Goal: Task Accomplishment & Management: Manage account settings

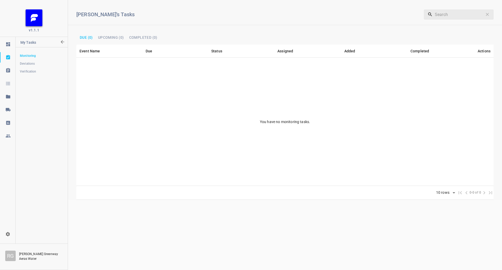
click at [14, 107] on div at bounding box center [8, 109] width 16 height 5
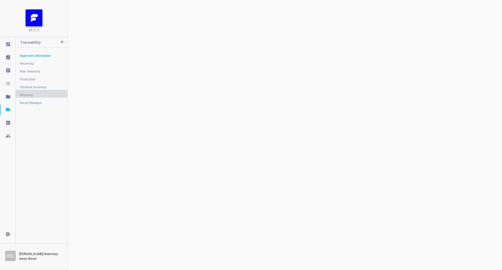
click at [34, 93] on span "Shipping" at bounding box center [41, 94] width 43 height 5
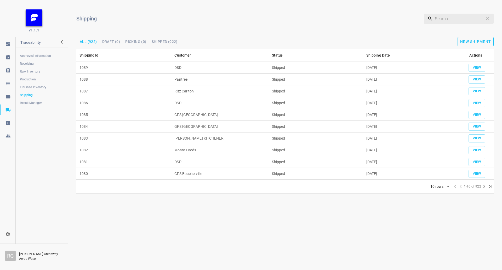
click at [486, 40] on span "New Shipment" at bounding box center [476, 42] width 31 height 4
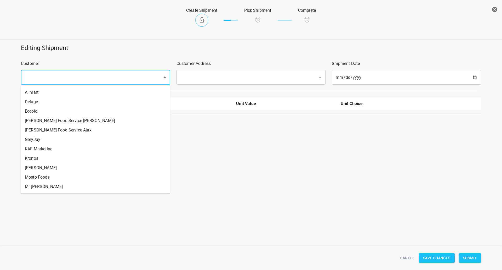
click at [98, 79] on input "text" at bounding box center [88, 77] width 130 height 10
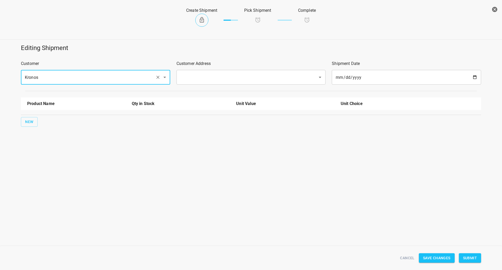
type input "Kronos"
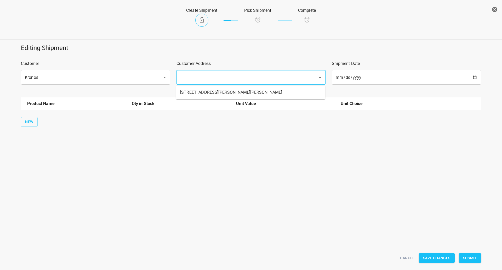
click at [243, 76] on input "text" at bounding box center [244, 77] width 130 height 10
click at [233, 90] on li "[STREET_ADDRESS][PERSON_NAME][PERSON_NAME]" at bounding box center [250, 92] width 149 height 9
type input "[STREET_ADDRESS][PERSON_NAME][PERSON_NAME]"
click at [35, 117] on button "New" at bounding box center [29, 122] width 17 height 10
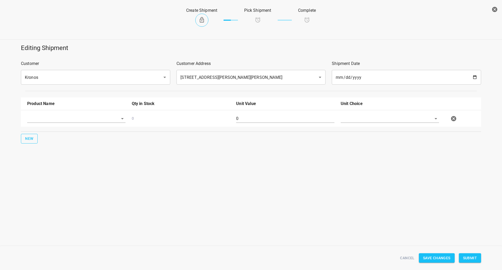
click at [40, 115] on input "text" at bounding box center [69, 118] width 84 height 8
click at [65, 161] on li "330ml Sparkling" at bounding box center [76, 158] width 98 height 9
type input "330ml Sparkling"
click at [302, 120] on input "0" at bounding box center [285, 118] width 98 height 8
click at [301, 120] on input "0" at bounding box center [285, 118] width 98 height 8
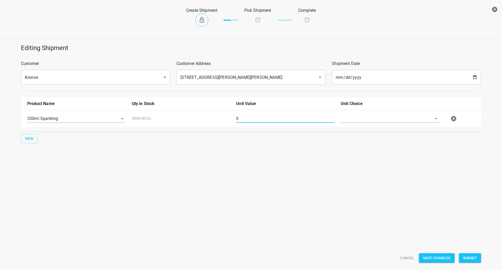
click at [302, 120] on input "0" at bounding box center [285, 118] width 98 height 8
type input "54"
click at [368, 120] on input "text" at bounding box center [383, 118] width 84 height 8
click at [361, 137] on ul "[PERSON_NAME]" at bounding box center [390, 131] width 98 height 14
click at [361, 134] on li "[PERSON_NAME]" at bounding box center [390, 130] width 98 height 9
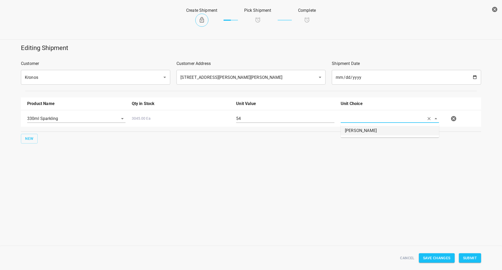
type input "[PERSON_NAME]"
click at [20, 142] on div "New" at bounding box center [251, 139] width 463 height 12
click at [26, 140] on span "New" at bounding box center [29, 138] width 8 height 7
click at [49, 130] on div at bounding box center [76, 137] width 105 height 19
click at [47, 132] on input "text" at bounding box center [69, 135] width 84 height 8
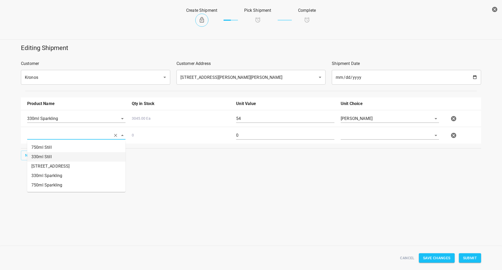
click at [52, 149] on li "750ml Still" at bounding box center [76, 147] width 98 height 9
type input "750ml Still"
click at [283, 132] on input "0" at bounding box center [285, 135] width 98 height 8
type input "80"
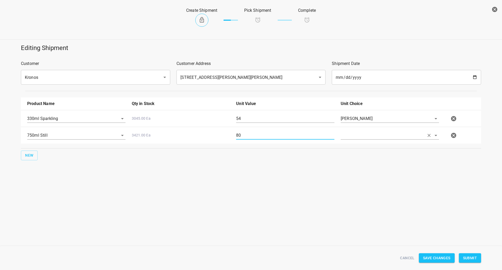
click at [366, 138] on input "text" at bounding box center [383, 135] width 84 height 8
click at [375, 147] on li "[PERSON_NAME]" at bounding box center [390, 147] width 98 height 9
type input "[PERSON_NAME]"
click at [378, 162] on div "Product Name Qty in Stock Unit Value Unit Choice 330ml Sparkling 3045.00 Ea 54 …" at bounding box center [251, 128] width 467 height 69
click at [467, 261] on button "Submit" at bounding box center [470, 258] width 22 height 10
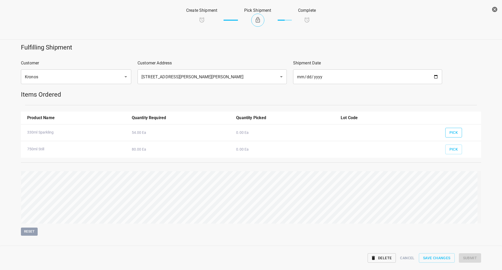
click at [450, 132] on span "Pick" at bounding box center [454, 132] width 9 height 7
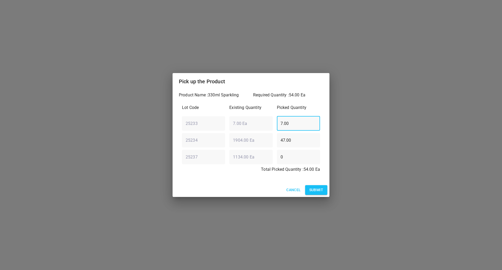
drag, startPoint x: 307, startPoint y: 124, endPoint x: 142, endPoint y: 124, distance: 164.6
click at [142, 124] on div "Pick up the Product Product Name : 330ml Sparkling Required Quantity : 54.00 Ea…" at bounding box center [251, 135] width 502 height 270
type input "0"
drag, startPoint x: 306, startPoint y: 144, endPoint x: 100, endPoint y: 152, distance: 205.8
click at [93, 156] on div "Pick up the Product Product Name : 330ml Sparkling Required Quantity : 54.00 Ea…" at bounding box center [251, 135] width 502 height 270
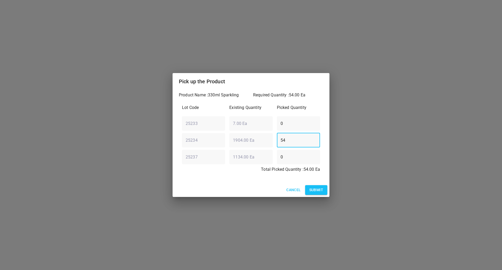
type input "54"
click at [317, 191] on span "Submit" at bounding box center [317, 190] width 14 height 7
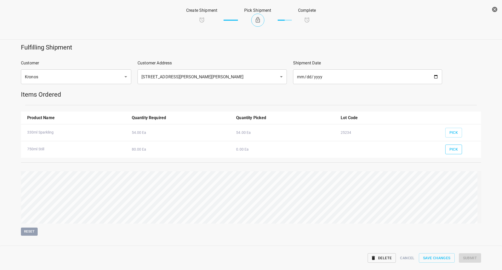
click at [446, 149] on button "Pick" at bounding box center [454, 149] width 17 height 10
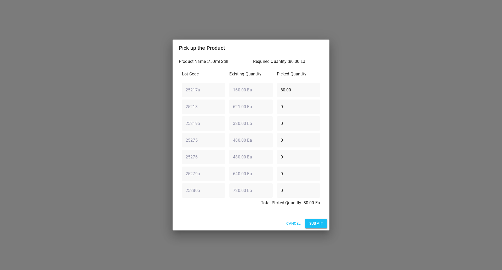
click at [313, 223] on span "Submit" at bounding box center [317, 223] width 14 height 7
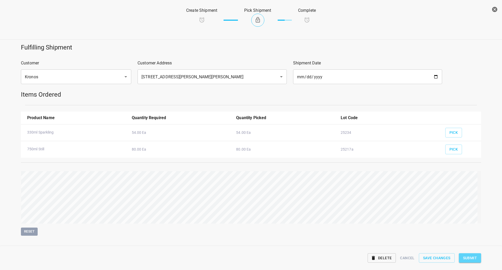
click at [463, 257] on span "Submit" at bounding box center [470, 258] width 14 height 7
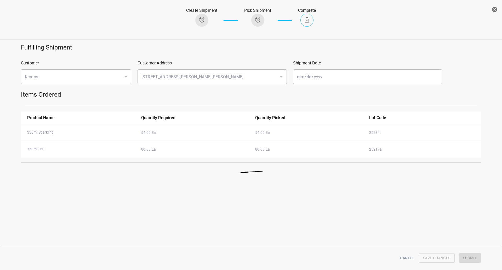
click at [499, 7] on button "button" at bounding box center [495, 9] width 10 height 10
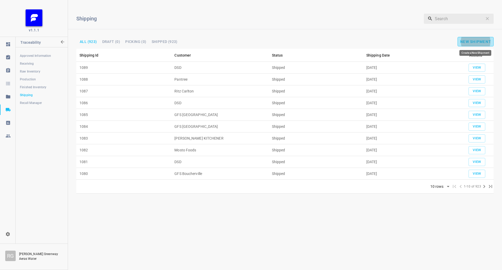
click at [472, 45] on button "New Shipment" at bounding box center [476, 41] width 36 height 9
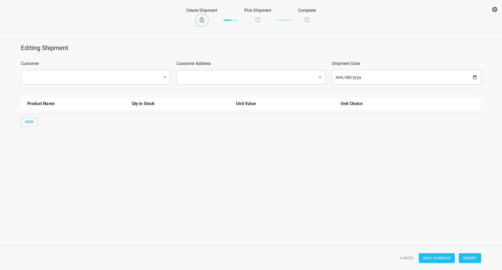
click at [128, 81] on input "text" at bounding box center [88, 77] width 130 height 10
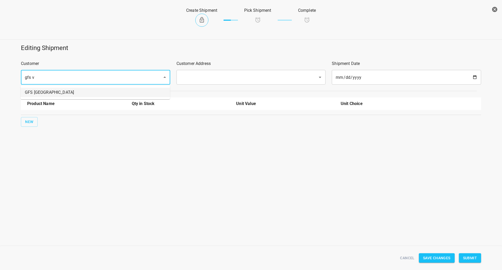
click at [83, 93] on li "GFS [GEOGRAPHIC_DATA]" at bounding box center [95, 92] width 149 height 9
type input "GFS [GEOGRAPHIC_DATA]"
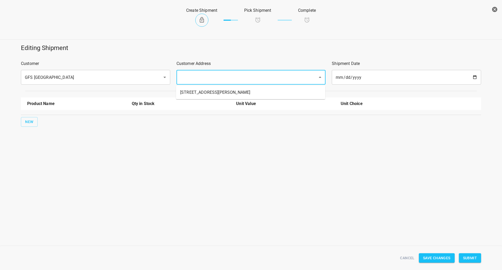
click at [193, 78] on input "text" at bounding box center [244, 77] width 130 height 10
click at [192, 94] on li "[STREET_ADDRESS][PERSON_NAME]" at bounding box center [250, 92] width 149 height 9
type input "[STREET_ADDRESS][PERSON_NAME]"
click at [32, 122] on span "New" at bounding box center [29, 122] width 8 height 7
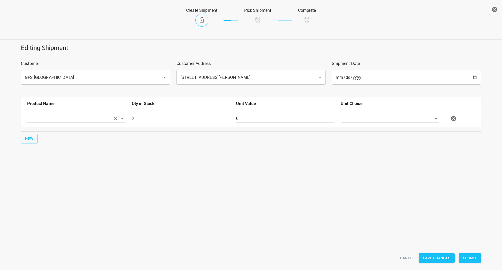
click at [42, 117] on input "text" at bounding box center [69, 118] width 84 height 8
click at [48, 136] on li "330ml Still" at bounding box center [76, 139] width 98 height 9
type input "330ml Still"
click at [34, 139] on button "New" at bounding box center [29, 139] width 17 height 10
click at [43, 138] on input "text" at bounding box center [69, 135] width 84 height 8
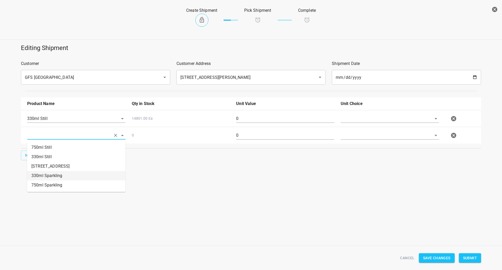
click at [56, 173] on li "330ml Sparkling" at bounding box center [76, 175] width 98 height 9
type input "330ml Sparkling"
click at [33, 157] on button "New" at bounding box center [29, 155] width 17 height 10
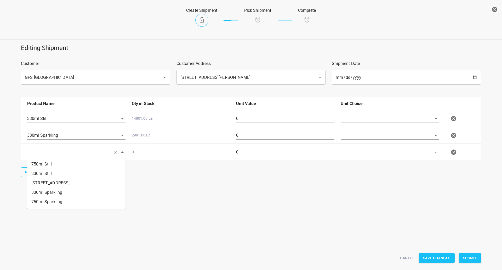
click at [46, 152] on input "text" at bounding box center [69, 152] width 84 height 8
click at [60, 163] on li "750ml Still" at bounding box center [76, 163] width 98 height 9
type input "750ml Still"
click at [30, 174] on span "New" at bounding box center [29, 172] width 8 height 7
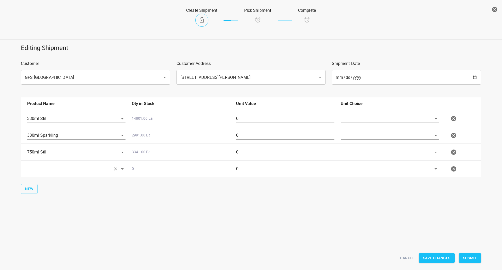
click at [38, 169] on input "text" at bounding box center [69, 169] width 84 height 8
drag, startPoint x: 54, startPoint y: 218, endPoint x: 124, endPoint y: 192, distance: 75.3
click at [54, 217] on li "750ml Sparkling" at bounding box center [76, 218] width 98 height 9
type input "750ml Sparkling"
click at [356, 119] on input "text" at bounding box center [383, 118] width 84 height 8
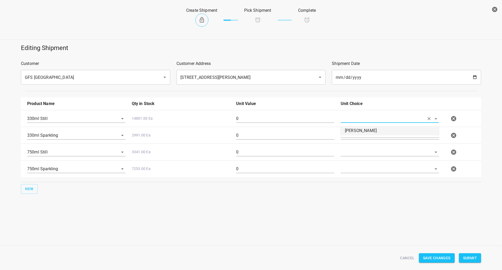
click at [356, 130] on li "[PERSON_NAME]" at bounding box center [390, 130] width 98 height 9
type input "[PERSON_NAME]"
click at [356, 132] on input "text" at bounding box center [383, 135] width 84 height 8
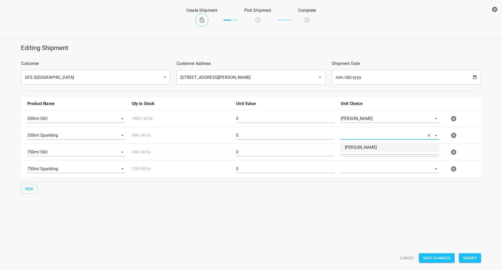
click at [355, 147] on li "[PERSON_NAME]" at bounding box center [390, 147] width 98 height 9
type input "[PERSON_NAME]"
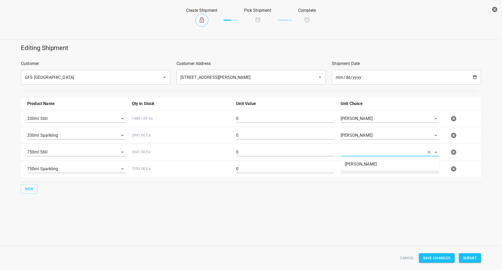
click at [355, 150] on input "text" at bounding box center [383, 152] width 84 height 8
click at [356, 163] on li "[PERSON_NAME]" at bounding box center [390, 163] width 98 height 9
type input "[PERSON_NAME]"
click at [356, 170] on input "text" at bounding box center [383, 169] width 84 height 8
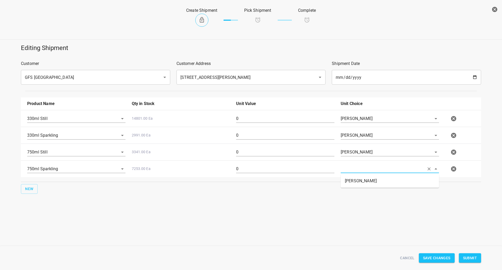
drag, startPoint x: 356, startPoint y: 178, endPoint x: 349, endPoint y: 176, distance: 7.6
click at [356, 178] on li "[PERSON_NAME]" at bounding box center [390, 180] width 98 height 9
type input "[PERSON_NAME]"
click at [252, 118] on input "0" at bounding box center [285, 118] width 98 height 8
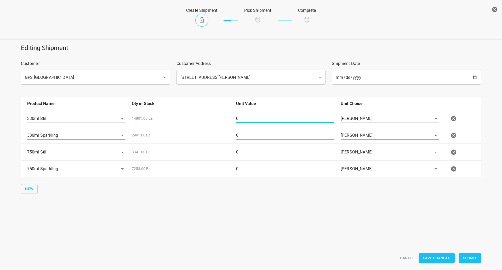
click at [452, 121] on icon "button" at bounding box center [454, 118] width 6 height 6
type input "330ml Sparkling"
type input "750ml Still"
type input "750ml Sparkling"
click at [460, 152] on div at bounding box center [461, 152] width 38 height 23
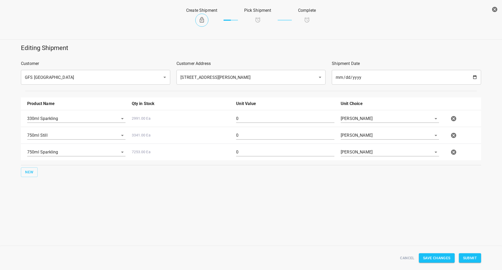
click at [449, 152] on button "button" at bounding box center [454, 152] width 10 height 10
drag, startPoint x: 265, startPoint y: 116, endPoint x: 187, endPoint y: 122, distance: 77.9
click at [187, 122] on div "330ml Sparkling 2991.00 Ea 0 [PERSON_NAME]" at bounding box center [252, 118] width 456 height 23
type input "18"
drag, startPoint x: 243, startPoint y: 133, endPoint x: 196, endPoint y: 130, distance: 46.6
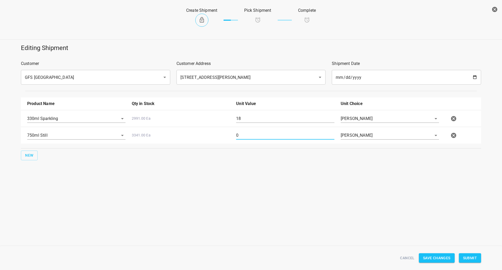
click at [200, 131] on div "750ml Still 3341.00 Ea 0 [PERSON_NAME]" at bounding box center [252, 135] width 456 height 23
type input "160"
click at [478, 257] on button "Submit" at bounding box center [470, 258] width 22 height 10
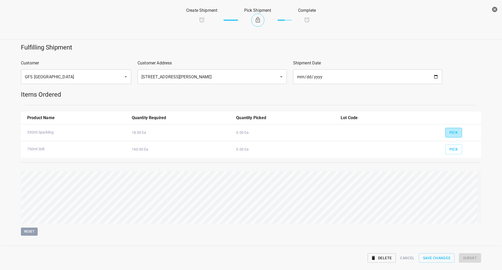
click at [453, 131] on span "Pick" at bounding box center [454, 132] width 9 height 7
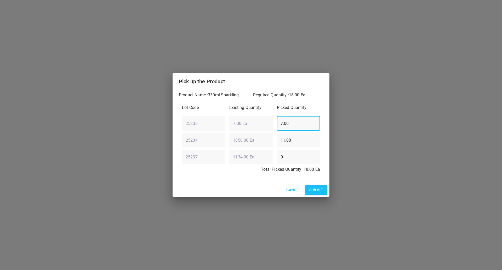
drag, startPoint x: 297, startPoint y: 123, endPoint x: 163, endPoint y: 130, distance: 134.7
click at [109, 144] on div "Pick up the Product Product Name : 330ml Sparkling Required Quantity : 18.00 Ea…" at bounding box center [251, 135] width 502 height 270
type input "0"
drag, startPoint x: 304, startPoint y: 144, endPoint x: 72, endPoint y: 175, distance: 234.0
click at [133, 149] on div "Pick up the Product Product Name : 330ml Sparkling Required Quantity : 18.00 Ea…" at bounding box center [251, 135] width 502 height 270
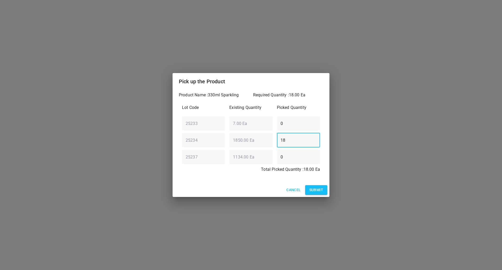
type input "18"
click at [315, 185] on button "Submit" at bounding box center [316, 190] width 22 height 10
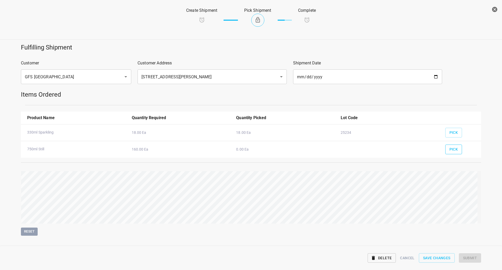
click at [456, 148] on button "Pick" at bounding box center [454, 149] width 17 height 10
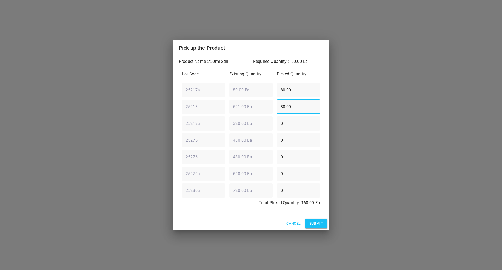
drag, startPoint x: 300, startPoint y: 108, endPoint x: 86, endPoint y: 119, distance: 214.3
click at [103, 109] on div "Pick up the Product Product Name : 750ml Still Required Quantity : 160.00 Ea Lo…" at bounding box center [251, 135] width 502 height 270
type input "160"
click at [217, 102] on div "Lot Code Existing Quantity Picked Quantity 25217a ​ 80.00 Ea ​ 80.00 ​ 25218 ​ …" at bounding box center [251, 140] width 144 height 144
type input "0"
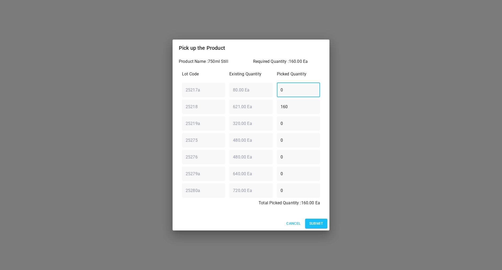
click at [317, 225] on span "Submit" at bounding box center [317, 223] width 14 height 7
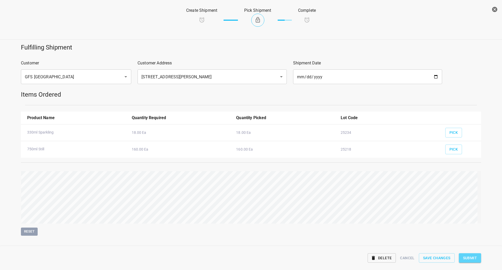
click at [476, 255] on span "Submit" at bounding box center [470, 258] width 14 height 7
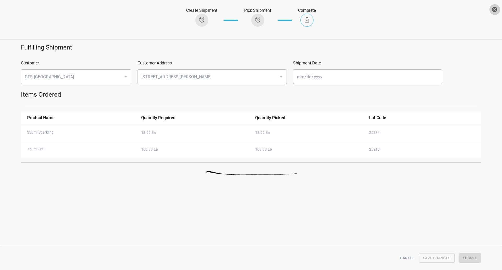
click at [496, 10] on icon "button" at bounding box center [494, 9] width 5 height 5
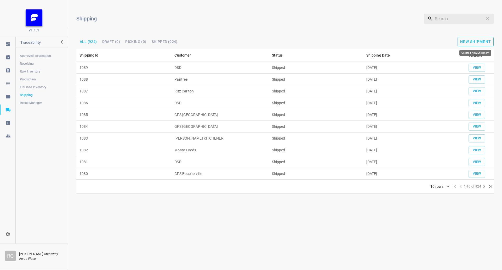
click at [484, 41] on span "New Shipment" at bounding box center [476, 42] width 31 height 4
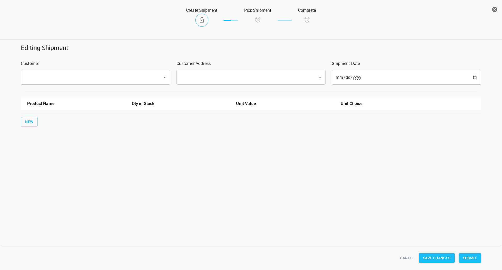
click at [58, 73] on input "text" at bounding box center [88, 77] width 130 height 10
click at [66, 92] on li "DSD" at bounding box center [95, 92] width 149 height 9
type input "DSD"
click at [199, 74] on input "text" at bounding box center [244, 77] width 130 height 10
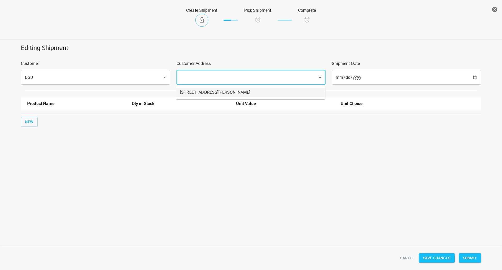
click at [197, 90] on li "[STREET_ADDRESS][PERSON_NAME]" at bounding box center [250, 92] width 149 height 9
type input "[STREET_ADDRESS][PERSON_NAME]"
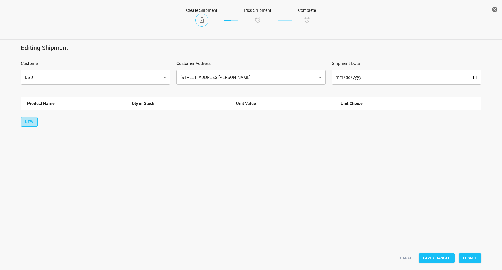
click at [25, 122] on button "New" at bounding box center [29, 122] width 17 height 10
click at [40, 119] on input "text" at bounding box center [69, 118] width 84 height 8
click at [41, 142] on li "330ml Still" at bounding box center [76, 139] width 98 height 9
type input "330ml Still"
click at [24, 137] on button "New" at bounding box center [29, 139] width 17 height 10
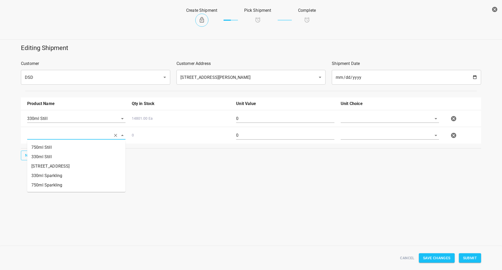
click at [49, 137] on input "text" at bounding box center [69, 135] width 84 height 8
click at [52, 176] on li "330ml Sparkling" at bounding box center [76, 175] width 98 height 9
type input "330ml Sparkling"
click at [31, 156] on span "New" at bounding box center [29, 155] width 8 height 7
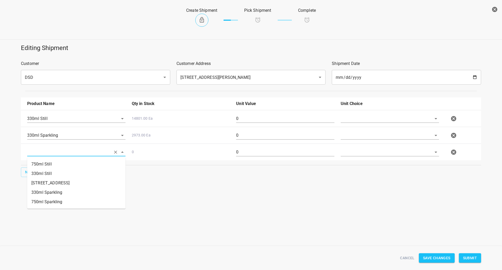
click at [41, 152] on input "text" at bounding box center [69, 152] width 84 height 8
drag, startPoint x: 53, startPoint y: 164, endPoint x: 40, endPoint y: 168, distance: 13.8
click at [53, 164] on li "750ml Still" at bounding box center [76, 163] width 98 height 9
type input "750ml Still"
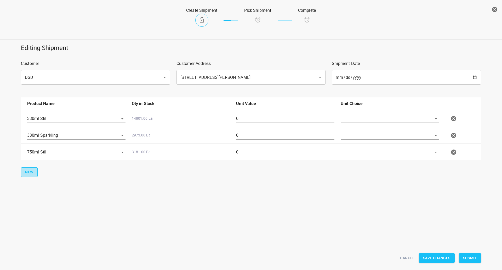
click at [31, 173] on span "New" at bounding box center [29, 172] width 8 height 7
click at [54, 218] on li "750ml Sparkling" at bounding box center [76, 218] width 98 height 9
type input "750ml Sparkling"
drag, startPoint x: 349, startPoint y: 118, endPoint x: 349, endPoint y: 123, distance: 5.0
click at [349, 118] on input "text" at bounding box center [383, 118] width 84 height 8
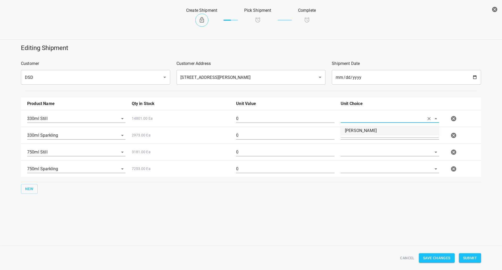
drag, startPoint x: 350, startPoint y: 127, endPoint x: 351, endPoint y: 130, distance: 2.9
click at [351, 128] on li "[PERSON_NAME]" at bounding box center [390, 130] width 98 height 9
type input "[PERSON_NAME]"
click at [352, 133] on input "text" at bounding box center [383, 135] width 84 height 8
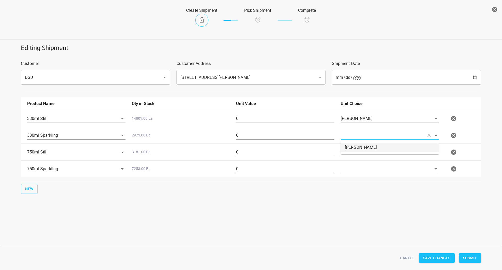
click at [352, 146] on li "[PERSON_NAME]" at bounding box center [390, 147] width 98 height 9
type input "[PERSON_NAME]"
click at [352, 148] on input "text" at bounding box center [383, 152] width 84 height 8
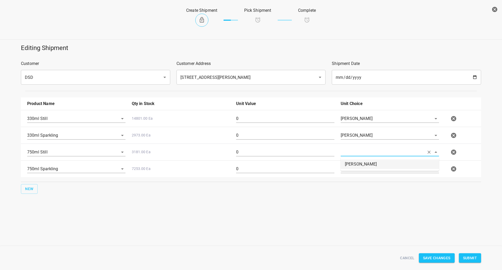
click at [352, 162] on li "[PERSON_NAME]" at bounding box center [390, 163] width 98 height 9
type input "[PERSON_NAME]"
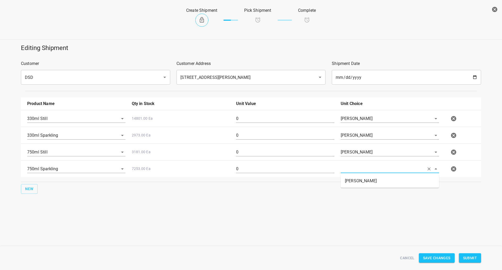
click at [351, 167] on input "text" at bounding box center [383, 169] width 84 height 8
drag, startPoint x: 351, startPoint y: 177, endPoint x: 319, endPoint y: 159, distance: 36.2
click at [351, 176] on li "[PERSON_NAME]" at bounding box center [390, 180] width 98 height 9
type input "[PERSON_NAME]"
click at [308, 114] on div "0" at bounding box center [285, 120] width 105 height 19
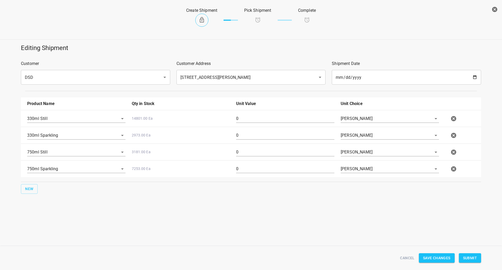
click at [307, 114] on input "0" at bounding box center [285, 118] width 98 height 8
click at [307, 115] on input "0" at bounding box center [285, 118] width 98 height 8
type input "16"
click at [248, 136] on input "0" at bounding box center [285, 135] width 98 height 8
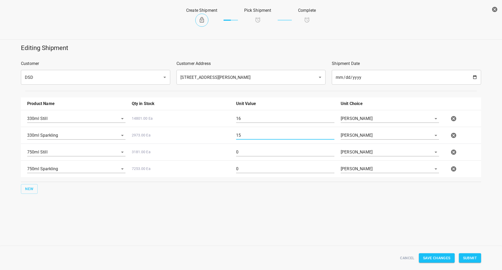
type input "15"
click at [246, 150] on input "0" at bounding box center [285, 152] width 98 height 8
click at [246, 151] on input "0" at bounding box center [285, 152] width 98 height 8
type input "68"
click at [252, 167] on input "0" at bounding box center [285, 169] width 98 height 8
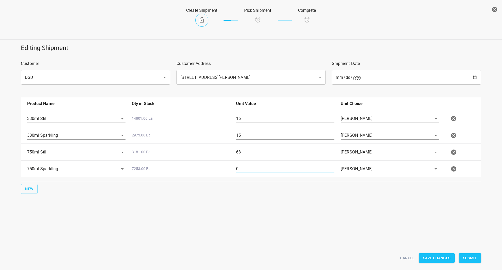
click at [252, 167] on input "0" at bounding box center [285, 169] width 98 height 8
type input "7"
drag, startPoint x: 470, startPoint y: 257, endPoint x: 466, endPoint y: 252, distance: 6.5
click at [470, 257] on span "Submit" at bounding box center [470, 258] width 14 height 7
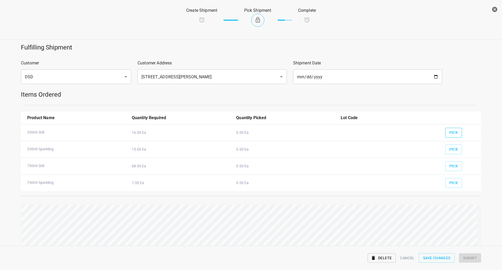
click at [454, 131] on span "Pick" at bounding box center [454, 132] width 9 height 7
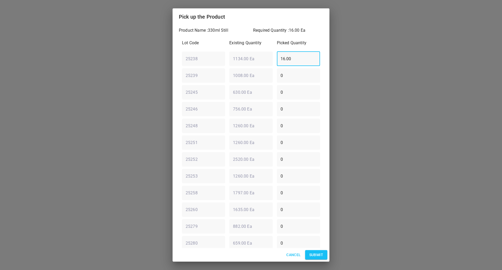
click at [296, 57] on input "16.00" at bounding box center [298, 58] width 43 height 15
click at [259, 57] on div "25238 ​ 1134.00 Ea ​ 16.00 ​" at bounding box center [251, 58] width 142 height 19
type input "0"
drag, startPoint x: 291, startPoint y: 195, endPoint x: 224, endPoint y: 195, distance: 67.2
click at [233, 201] on div "Lot Code Existing Quantity Picked Quantity 25238 ​ 1134.00 Ea ​ 0 ​ 25239 ​ 100…" at bounding box center [251, 151] width 144 height 228
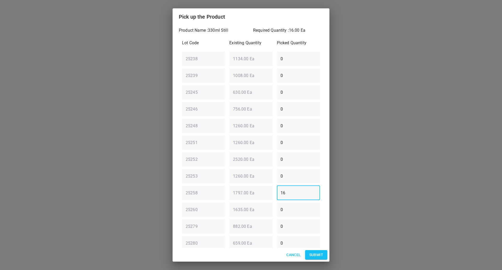
type input "16"
click at [317, 258] on button "Submit" at bounding box center [316, 255] width 22 height 10
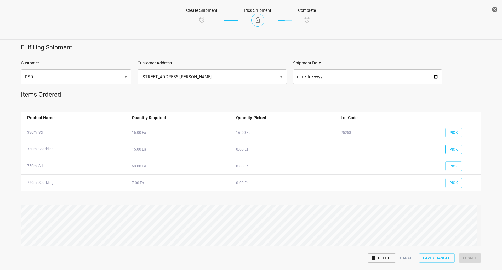
click at [454, 147] on span "Pick" at bounding box center [454, 149] width 9 height 7
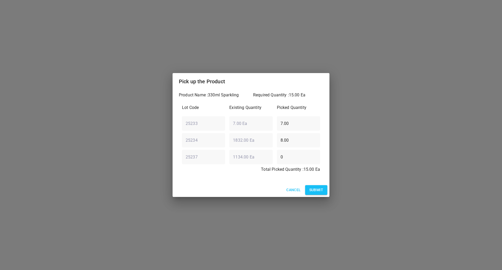
drag, startPoint x: 301, startPoint y: 121, endPoint x: 208, endPoint y: 133, distance: 93.5
click at [214, 132] on div "Lot Code Existing Quantity Picked Quantity 25233 ​ 7.00 Ea ​ 7.00 ​ 25234 ​ 183…" at bounding box center [251, 139] width 144 height 77
type input "0"
click at [247, 156] on div "Lot Code Existing Quantity Picked Quantity 25233 ​ 7.00 Ea ​ 0 ​ 25234 ​ 1832.0…" at bounding box center [251, 139] width 144 height 77
drag, startPoint x: 294, startPoint y: 138, endPoint x: 174, endPoint y: 166, distance: 123.1
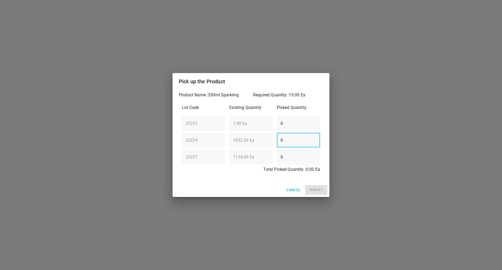
click at [190, 166] on div "Lot Code Existing Quantity Picked Quantity 25233 ​ 7.00 Ea ​ 0 ​ 25234 ​ 1832.0…" at bounding box center [251, 139] width 144 height 77
type input "15"
click at [320, 187] on span "Submit" at bounding box center [317, 190] width 14 height 7
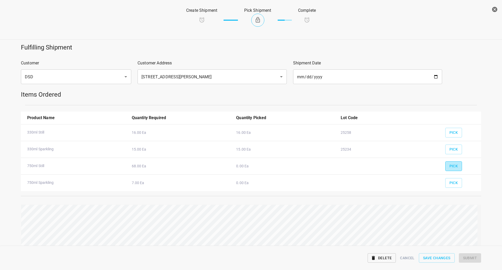
click at [453, 164] on span "Pick" at bounding box center [454, 166] width 9 height 7
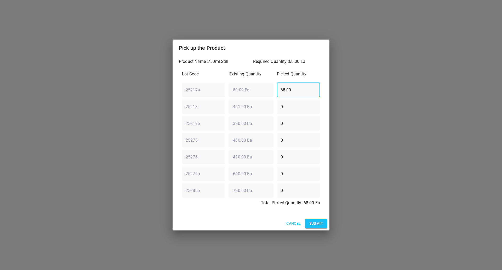
click at [197, 99] on div "Lot Code Existing Quantity Picked Quantity 25217a ​ 80.00 Ea ​ 68.00 ​ 25218 ​ …" at bounding box center [251, 140] width 144 height 144
type input "0"
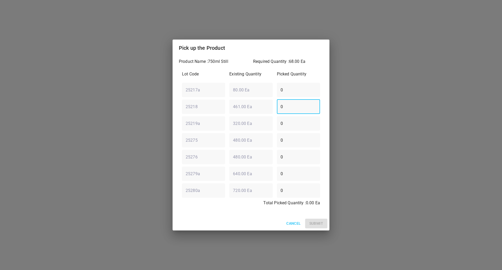
drag, startPoint x: 271, startPoint y: 112, endPoint x: 195, endPoint y: 120, distance: 76.4
click at [202, 115] on div "Lot Code Existing Quantity Picked Quantity 25217a ​ 80.00 Ea ​ 0 ​ 25218 ​ 461.…" at bounding box center [251, 140] width 144 height 144
type input "68"
click at [317, 221] on span "Submit" at bounding box center [317, 223] width 14 height 7
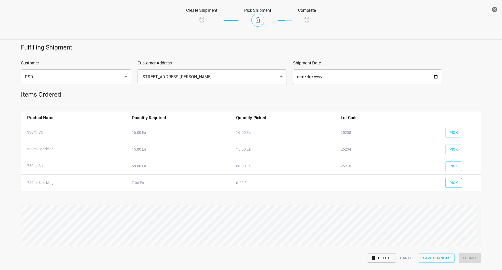
click at [456, 183] on button "Pick" at bounding box center [454, 183] width 17 height 10
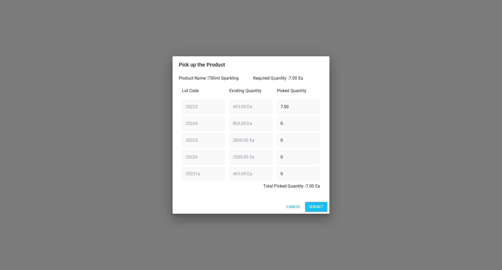
drag, startPoint x: 296, startPoint y: 97, endPoint x: 290, endPoint y: 97, distance: 6.8
click at [290, 97] on div "7.00 ​" at bounding box center [298, 106] width 47 height 19
click at [294, 104] on input "7.00" at bounding box center [298, 106] width 43 height 15
click at [321, 210] on button "Submit" at bounding box center [316, 207] width 22 height 10
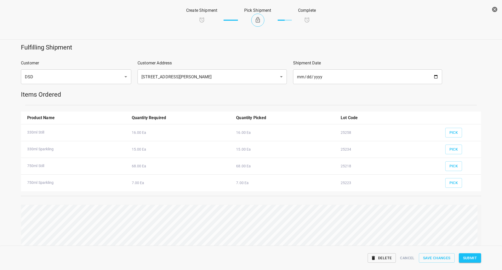
click at [468, 259] on span "Submit" at bounding box center [470, 258] width 14 height 7
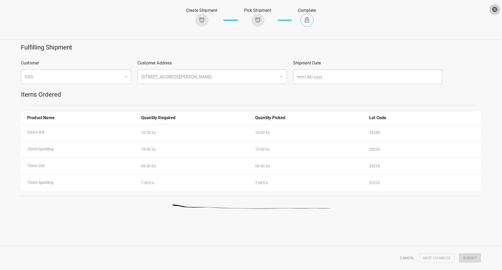
drag, startPoint x: 499, startPoint y: 9, endPoint x: 451, endPoint y: 0, distance: 48.5
click at [499, 10] on button "button" at bounding box center [495, 9] width 10 height 10
